Goal: Book appointment/travel/reservation

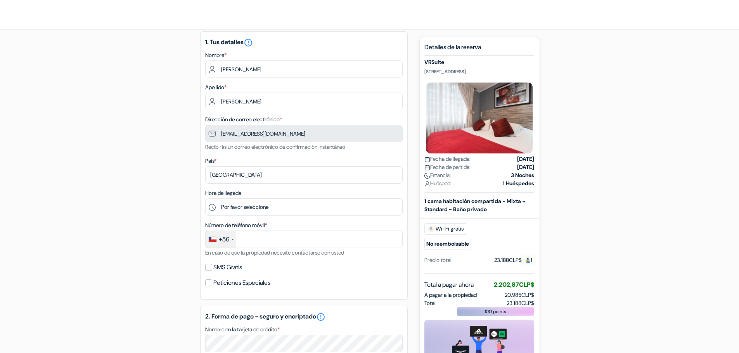
scroll to position [39, 0]
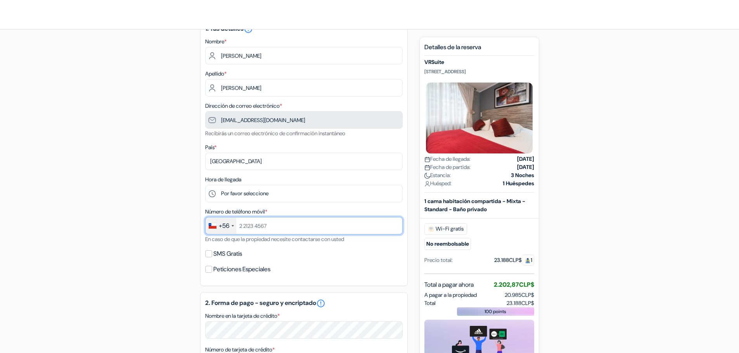
click at [288, 226] on input "text" at bounding box center [303, 225] width 197 height 17
type input "948931598"
click at [209, 254] on input "SMS Gratis" at bounding box center [208, 253] width 7 height 7
checkbox input "true"
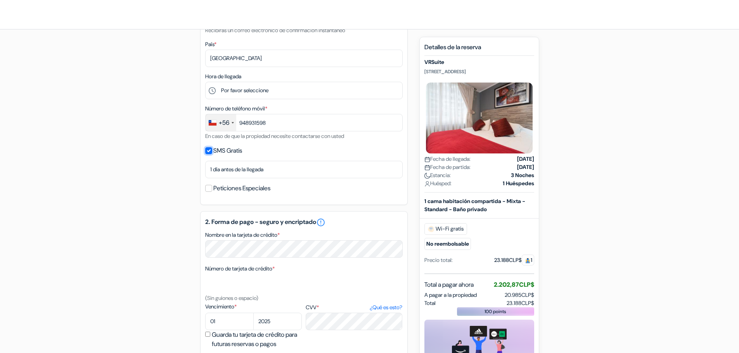
scroll to position [155, 0]
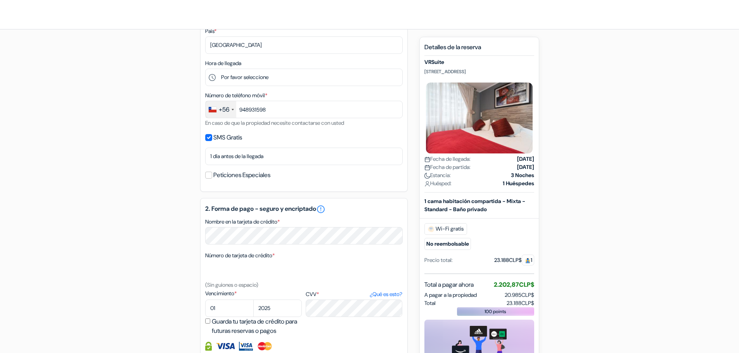
click at [276, 213] on h5 "2. Forma de pago - seguro y encriptado error_outline" at bounding box center [303, 209] width 197 height 9
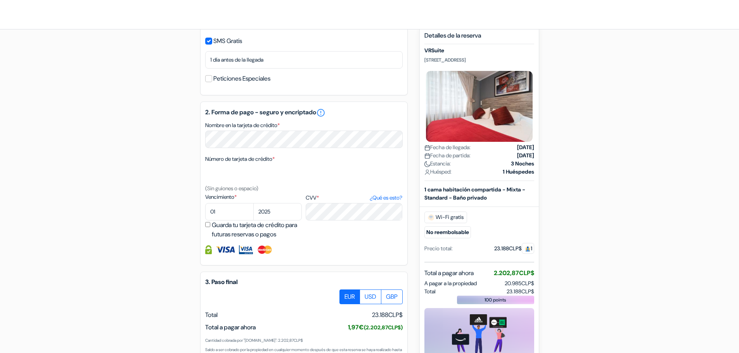
scroll to position [207, 0]
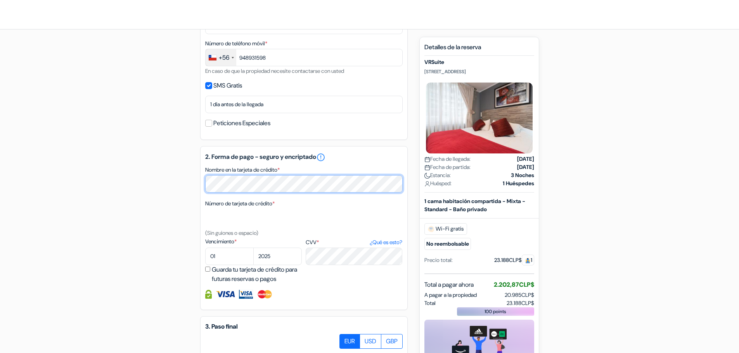
click at [157, 185] on div "add_box VRSuite Huerfanos 1400 Of 102A, Santiago, Chile Detalles del Alojamient…" at bounding box center [370, 152] width 512 height 618
click at [301, 202] on div "Número de tarjeta de crédito * (Sin guiones o espacio)" at bounding box center [303, 218] width 197 height 39
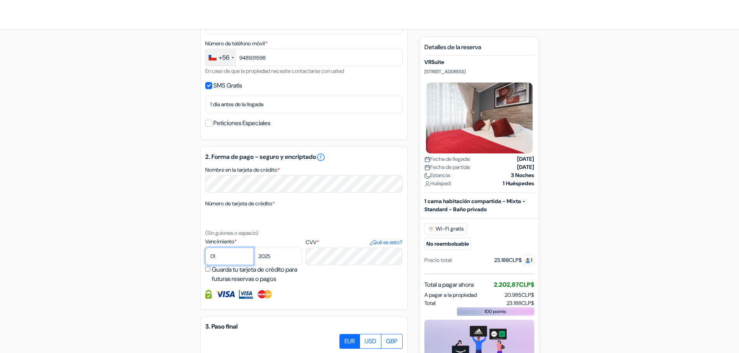
click at [216, 261] on select "01 02 03 04 05 06 07 08 09 10 11 12" at bounding box center [229, 256] width 48 height 17
select select "11"
click at [205, 248] on select "01 02 03 04 05 06 07 08 09 10 11 12" at bounding box center [229, 256] width 48 height 17
click at [274, 253] on select "2025 2026 2027 2028 2029 2030 2031 2032 2033 2034 2035 2036 2037 2038 2039 2040…" at bounding box center [277, 256] width 48 height 17
select select "2028"
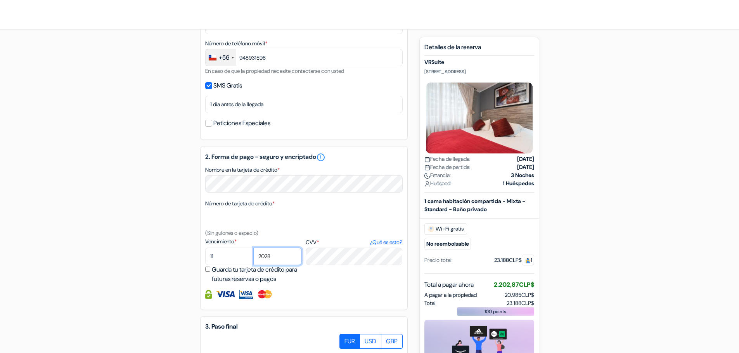
click at [253, 248] on select "2025 2026 2027 2028 2029 2030 2031 2032 2033 2034 2035 2036 2037 2038 2039 2040…" at bounding box center [277, 256] width 48 height 17
click at [325, 280] on div "Vencimiento * 01 02 03 04 05 06 07 08 09 10 11 12 2025 2026 2027 2028 2029 2030" at bounding box center [303, 261] width 197 height 46
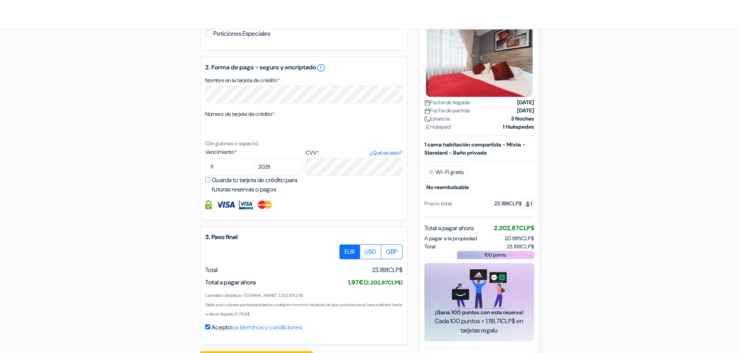
scroll to position [323, 0]
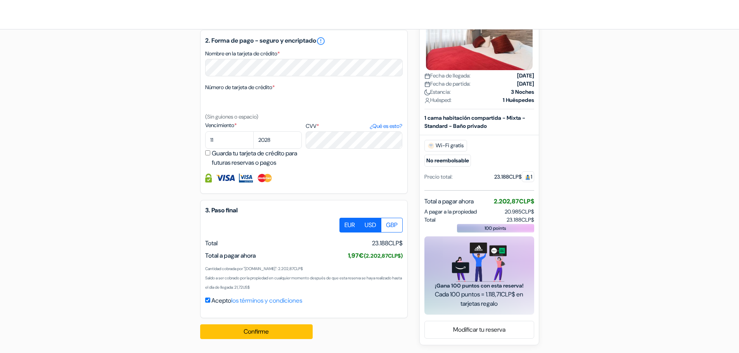
click at [360, 224] on label "USD" at bounding box center [370, 225] width 22 height 15
click at [345, 223] on input "USD" at bounding box center [342, 220] width 5 height 5
radio input "true"
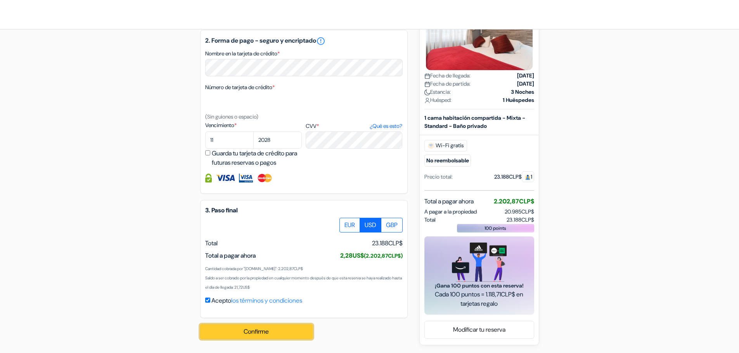
click at [277, 330] on button "Confirme Loading..." at bounding box center [256, 332] width 112 height 15
